Goal: Task Accomplishment & Management: Use online tool/utility

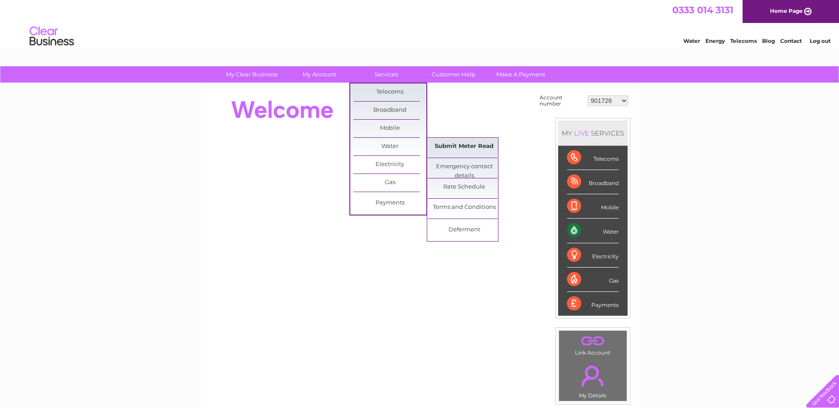
click at [458, 147] on link "Submit Meter Read" at bounding box center [463, 147] width 73 height 18
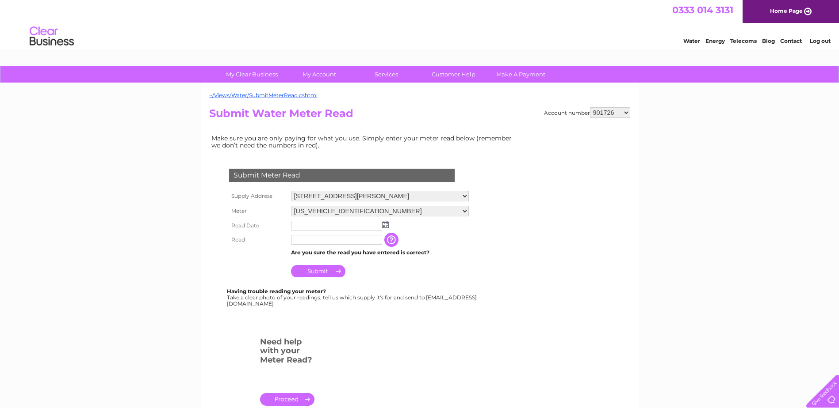
click at [623, 106] on div "~/Views/Water/SubmitMeterRead.cshtml Account number 901726 901731 901733 901734…" at bounding box center [420, 262] width 438 height 357
click at [626, 111] on select "901726 901731 901733 901734 901736 901740 901743 901747 901749 901750 901751 90…" at bounding box center [610, 112] width 40 height 11
select select "901751"
click at [590, 107] on select "901726 901731 901733 901734 901736 901740 901743 901747 901749 901750 901751 90…" at bounding box center [610, 112] width 40 height 11
click at [385, 224] on img at bounding box center [385, 224] width 7 height 7
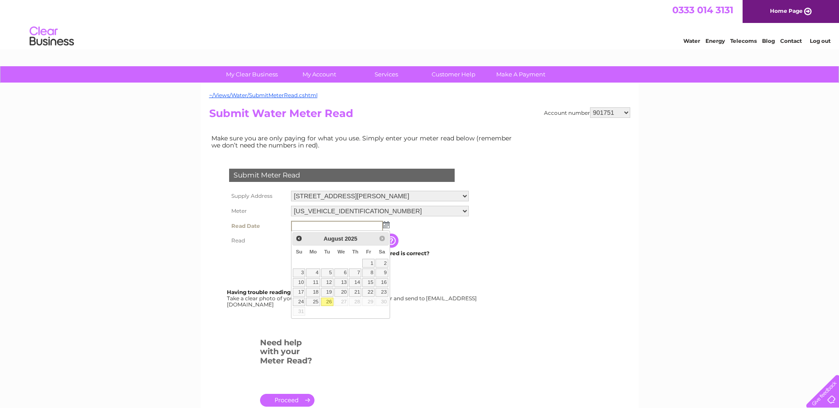
click at [330, 302] on link "26" at bounding box center [327, 302] width 12 height 9
type input "2025/08/26"
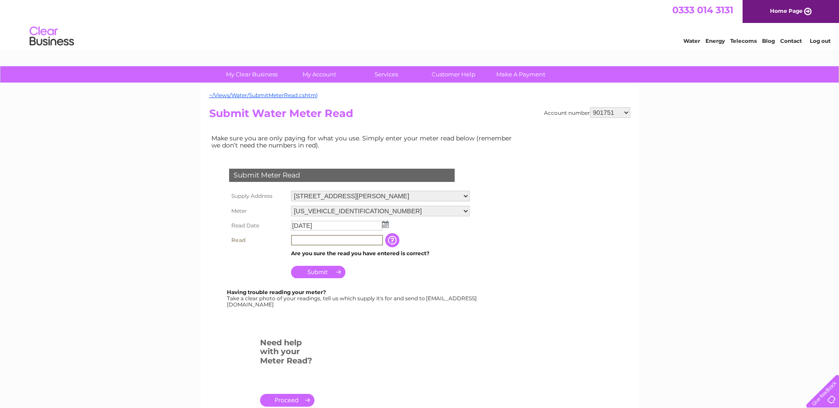
click at [315, 241] on input "text" at bounding box center [337, 240] width 92 height 11
type input "12614"
click at [445, 243] on td "The reading you have just taken from your water meter. Our records indicate you…" at bounding box center [436, 240] width 71 height 15
click at [321, 270] on input "Submit" at bounding box center [318, 271] width 54 height 12
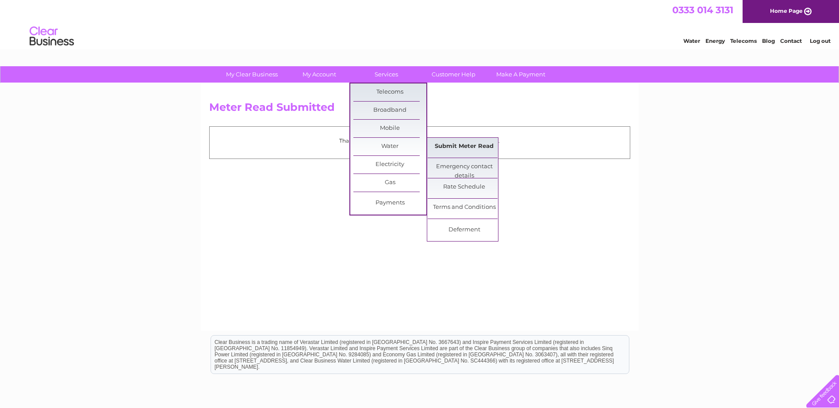
click at [461, 143] on link "Submit Meter Read" at bounding box center [463, 147] width 73 height 18
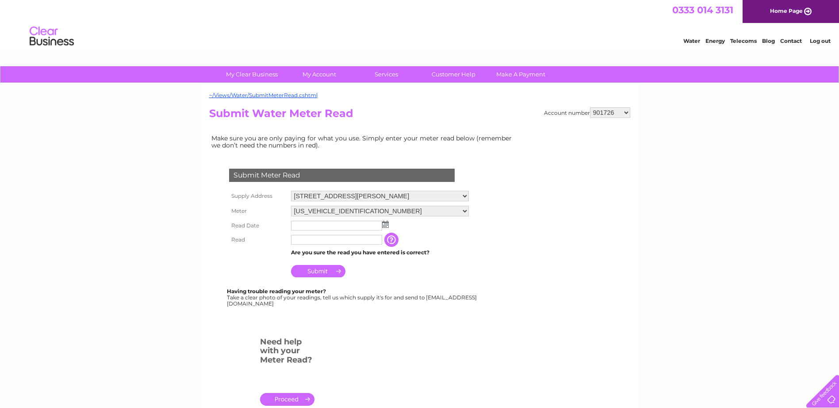
click at [626, 111] on select "901726 901731 901733 901734 901736 901740 901743 901747 901749 901750 901751 90…" at bounding box center [610, 112] width 40 height 11
select select "30277373"
click at [590, 107] on select "901726 901731 901733 901734 901736 901740 901743 901747 901749 901750 901751 90…" at bounding box center [610, 112] width 40 height 11
click at [385, 226] on img at bounding box center [385, 224] width 7 height 7
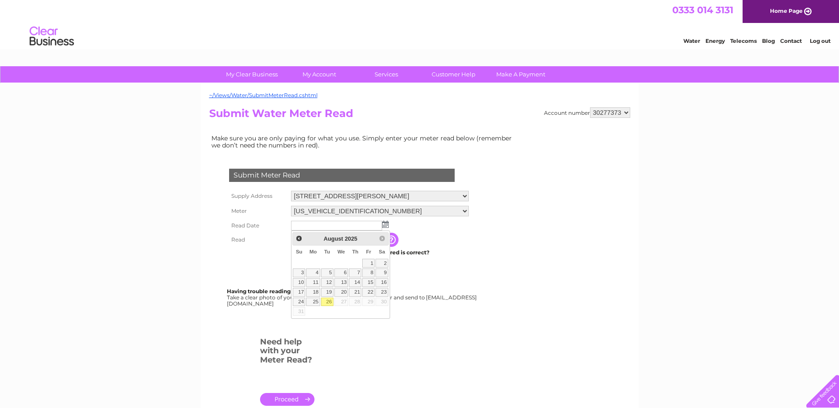
click at [326, 303] on link "26" at bounding box center [327, 302] width 12 height 9
type input "2025/08/26"
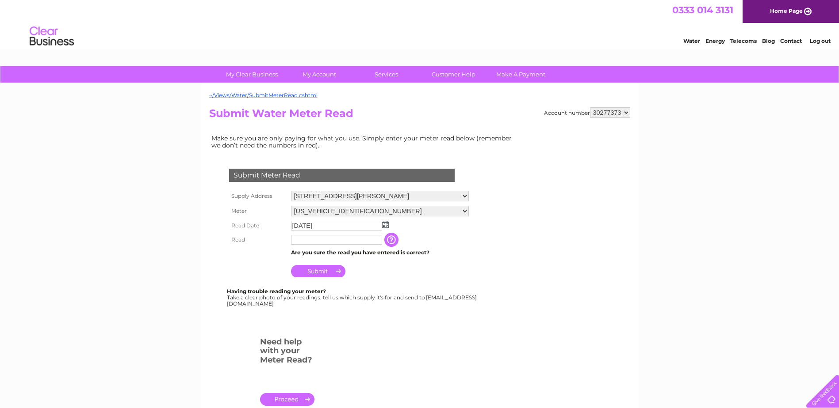
click at [317, 238] on input "text" at bounding box center [336, 240] width 91 height 10
type input "179"
click at [321, 271] on input "Submit" at bounding box center [318, 272] width 54 height 12
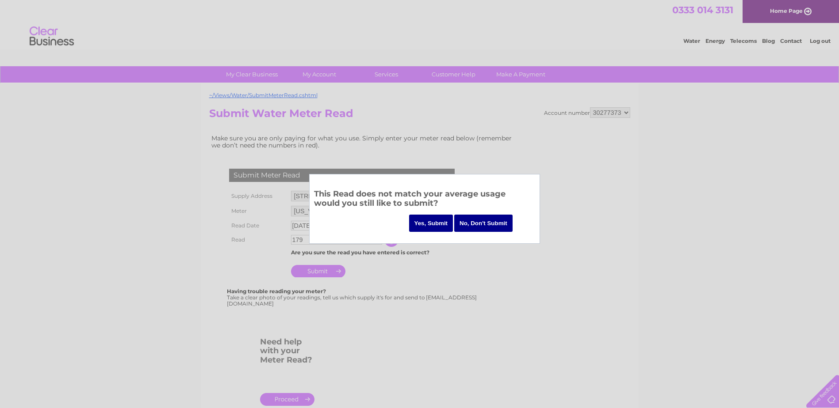
drag, startPoint x: 449, startPoint y: 186, endPoint x: 658, endPoint y: 201, distance: 210.1
click at [658, 201] on body "My Clear Business Login Details My Details My Preferences Link Account My Accou…" at bounding box center [419, 299] width 839 height 598
click at [428, 225] on input "Yes, Submit" at bounding box center [431, 223] width 44 height 17
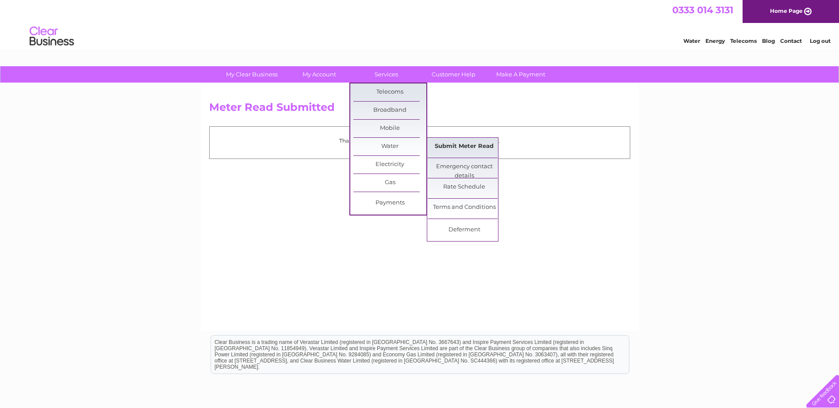
click at [458, 148] on link "Submit Meter Read" at bounding box center [463, 147] width 73 height 18
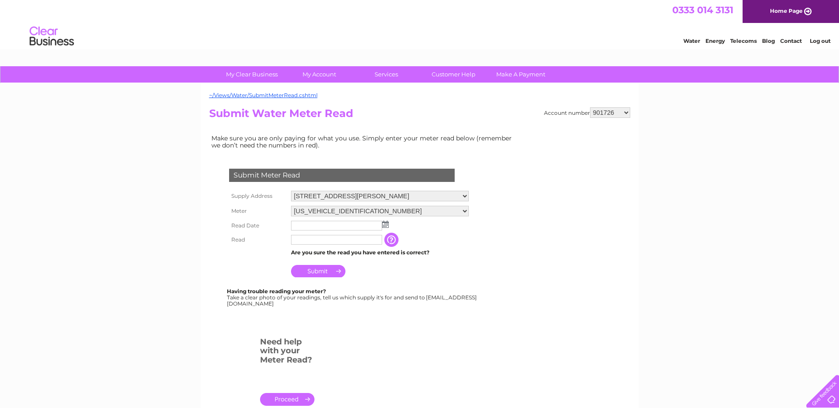
click at [624, 111] on select "901726 901731 901733 901734 901736 901740 901743 901747 901749 901750 901751 90…" at bounding box center [610, 112] width 40 height 11
select select "1084784"
click at [590, 107] on select "901726 901731 901733 901734 901736 901740 901743 901747 901749 901750 901751 90…" at bounding box center [610, 112] width 40 height 11
click at [385, 222] on img at bounding box center [385, 224] width 7 height 7
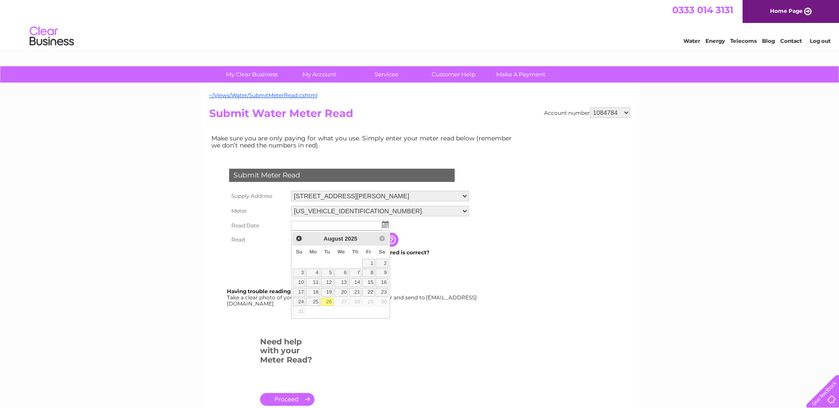
click at [328, 300] on link "26" at bounding box center [327, 302] width 12 height 9
type input "2025/08/26"
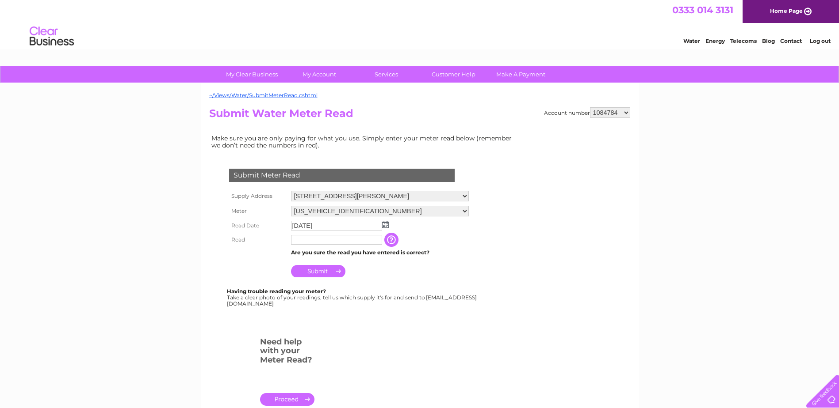
click at [326, 240] on input "text" at bounding box center [336, 240] width 91 height 10
type input "400"
click at [324, 271] on input "Submit" at bounding box center [318, 271] width 54 height 12
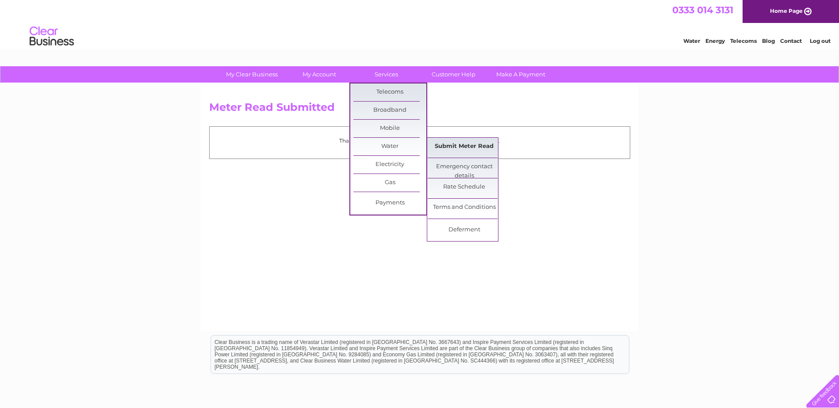
click at [453, 143] on link "Submit Meter Read" at bounding box center [463, 147] width 73 height 18
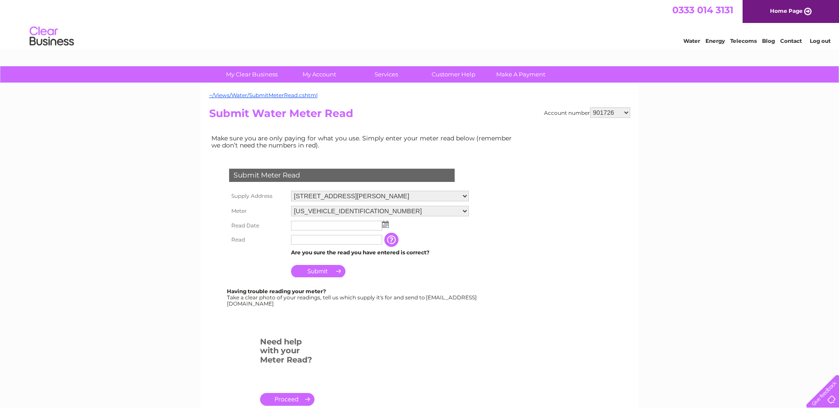
click at [624, 111] on select "901726 901731 901733 901734 901736 901740 901743 901747 901749 901750 901751 90…" at bounding box center [610, 112] width 40 height 11
click at [472, 130] on div "Account number 901726 901731 901733 901734 901736 901740 901743 901747 901749 9…" at bounding box center [419, 269] width 421 height 324
click at [817, 39] on link "Log out" at bounding box center [819, 41] width 21 height 7
